Goal: Task Accomplishment & Management: Manage account settings

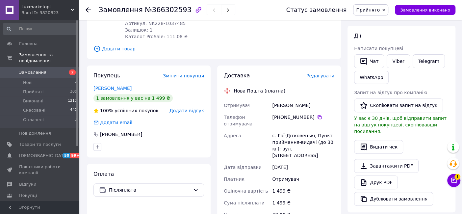
scroll to position [36, 0]
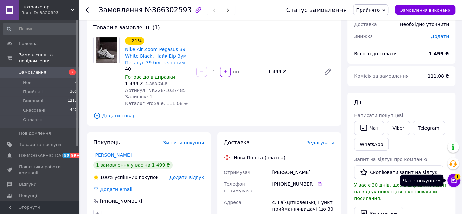
click at [453, 178] on icon at bounding box center [453, 180] width 7 height 7
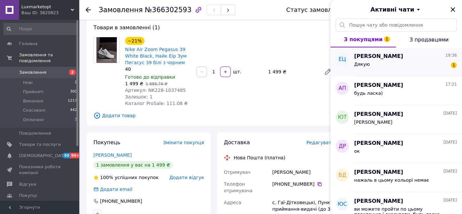
click at [392, 61] on div "Дякую 1" at bounding box center [405, 65] width 103 height 11
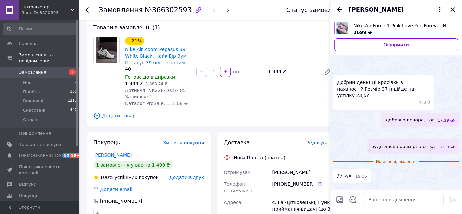
scroll to position [45, 0]
click at [49, 69] on span "Замовлення" at bounding box center [40, 72] width 42 height 6
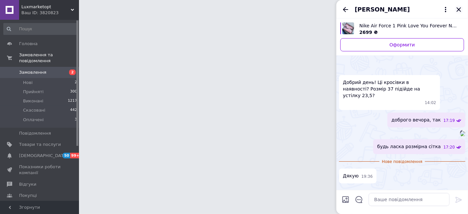
click at [458, 8] on icon "Закрити" at bounding box center [458, 10] width 8 height 8
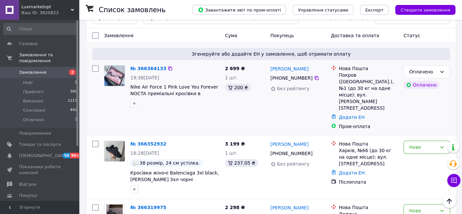
scroll to position [73, 0]
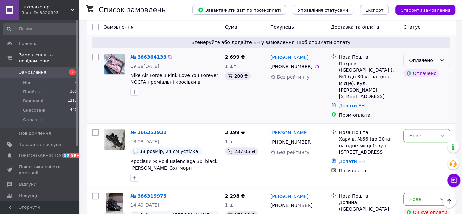
click at [422, 62] on div "Оплачено" at bounding box center [423, 60] width 28 height 7
click at [420, 76] on li "Прийнято" at bounding box center [426, 74] width 46 height 12
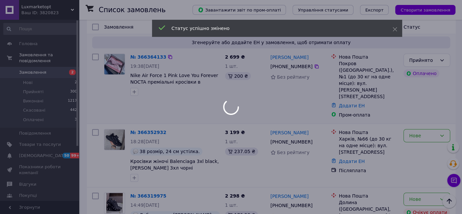
scroll to position [109, 0]
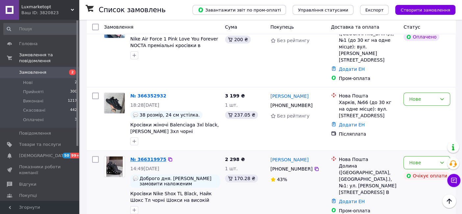
click at [149, 157] on link "№ 366319975" at bounding box center [148, 159] width 36 height 5
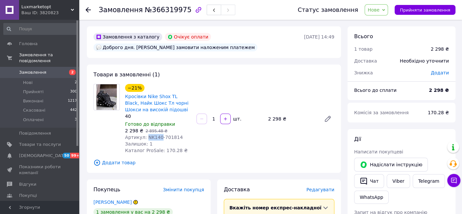
drag, startPoint x: 158, startPoint y: 138, endPoint x: 145, endPoint y: 138, distance: 12.5
click at [145, 138] on span "Артикул: NK140-701814" at bounding box center [154, 136] width 58 height 5
copy span "NK140"
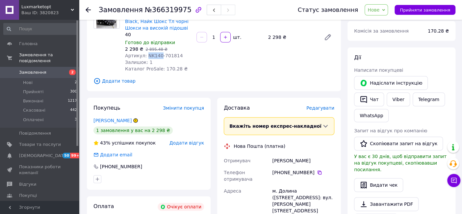
scroll to position [146, 0]
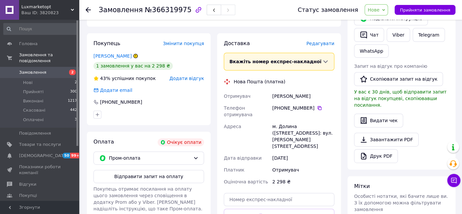
drag, startPoint x: 316, startPoint y: 95, endPoint x: 272, endPoint y: 97, distance: 43.4
click at [272, 97] on div "[PERSON_NAME]" at bounding box center [303, 96] width 65 height 12
copy div "[PERSON_NAME]"
click at [317, 108] on icon at bounding box center [319, 107] width 5 height 5
drag, startPoint x: 292, startPoint y: 120, endPoint x: 268, endPoint y: 120, distance: 23.7
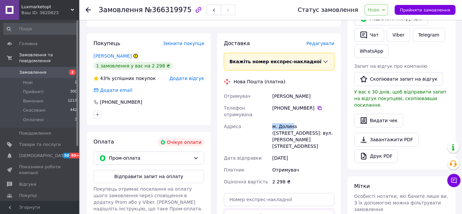
click at [268, 120] on div "Отримувач [PERSON_NAME] [PERSON_NAME] Телефон отримувача [PHONE_NUMBER]   Адрес…" at bounding box center [278, 138] width 113 height 97
drag, startPoint x: 295, startPoint y: 118, endPoint x: 271, endPoint y: 119, distance: 23.7
click at [271, 120] on div "м. Долина ([STREET_ADDRESS]: вул. [PERSON_NAME][STREET_ADDRESS]" at bounding box center [303, 136] width 65 height 32
copy div "м. Долина"
click at [380, 13] on span "Нове" at bounding box center [375, 9] width 23 height 11
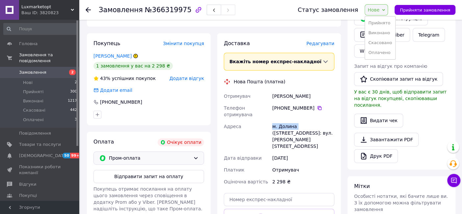
click at [154, 158] on span "Пром-оплата" at bounding box center [150, 157] width 82 height 7
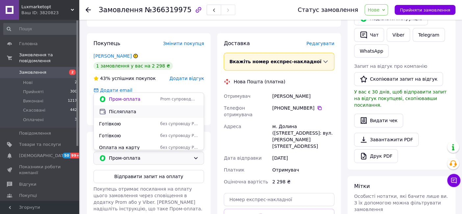
click at [140, 112] on span "Післяплата" at bounding box center [153, 111] width 89 height 7
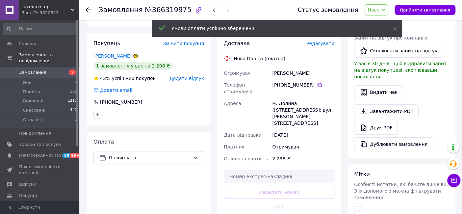
scroll to position [135, 0]
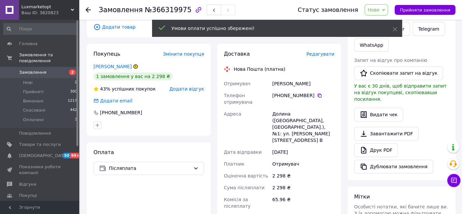
click at [385, 11] on icon at bounding box center [383, 10] width 3 height 3
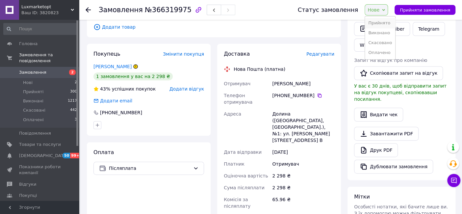
click at [386, 24] on li "Прийнято" at bounding box center [380, 23] width 30 height 10
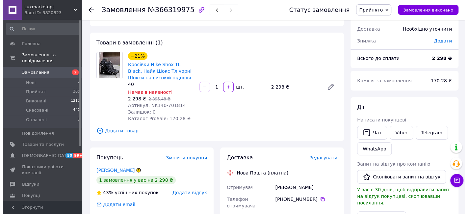
scroll to position [0, 0]
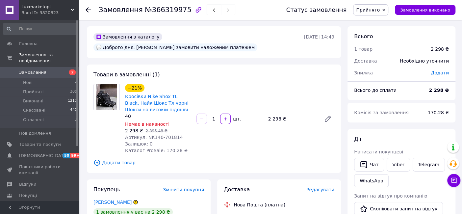
click at [88, 11] on icon at bounding box center [87, 9] width 5 height 5
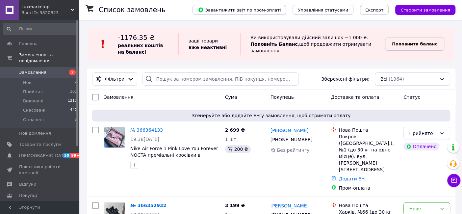
click at [421, 42] on b "Поповнити баланс" at bounding box center [414, 43] width 45 height 5
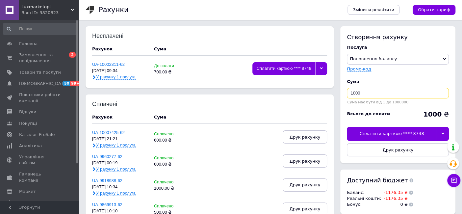
drag, startPoint x: 372, startPoint y: 94, endPoint x: 352, endPoint y: 94, distance: 19.4
click at [352, 94] on input "1000" at bounding box center [398, 93] width 102 height 11
type input "1200"
click at [433, 132] on div "Сплатити карткою **** 8748" at bounding box center [391, 134] width 89 height 14
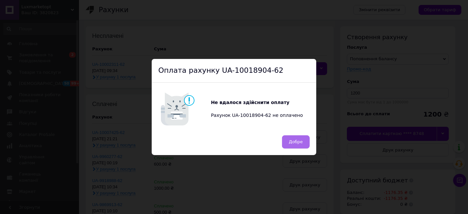
click at [295, 142] on span "Добре" at bounding box center [296, 141] width 14 height 5
